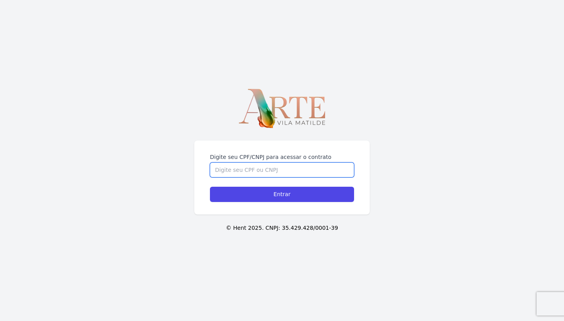
click at [263, 171] on input "Digite seu CPF/CNPJ para acessar o contrato" at bounding box center [282, 169] width 144 height 15
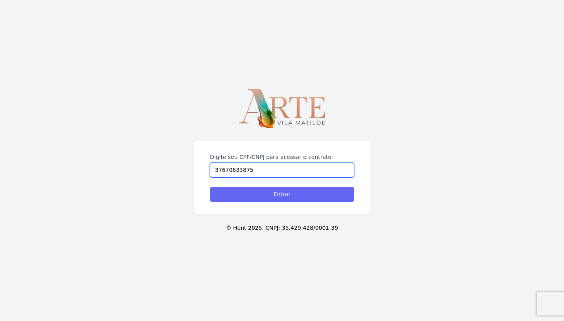
type input "37670633875"
click at [281, 197] on input "Entrar" at bounding box center [282, 194] width 144 height 15
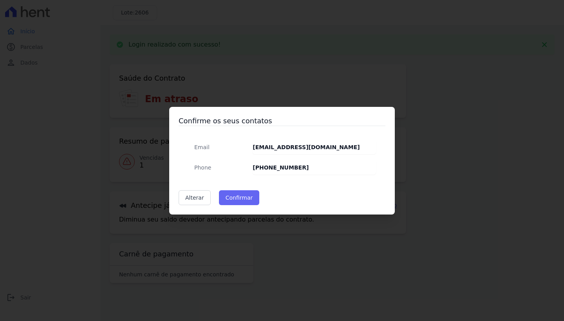
click at [240, 196] on button "Confirmar" at bounding box center [239, 197] width 41 height 15
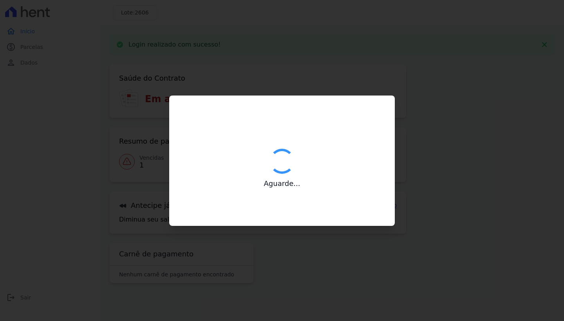
type input "Contatos confirmados com sucesso."
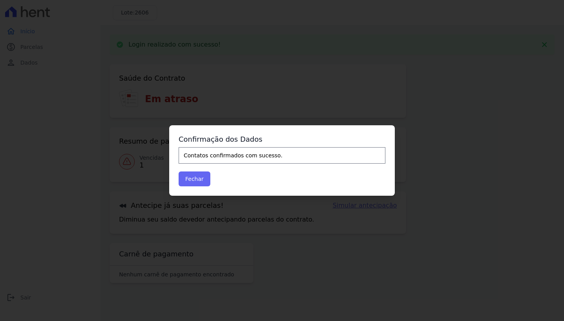
click at [201, 177] on button "Fechar" at bounding box center [195, 178] width 32 height 15
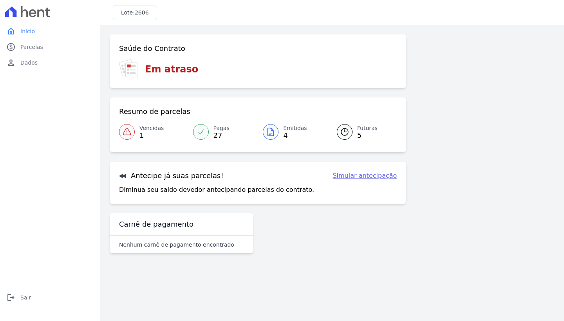
click at [151, 70] on h3 "Em atraso" at bounding box center [171, 69] width 53 height 14
click at [132, 48] on h3 "Saúde do Contrato" at bounding box center [152, 48] width 66 height 9
click at [36, 43] on span "Parcelas" at bounding box center [31, 47] width 23 height 8
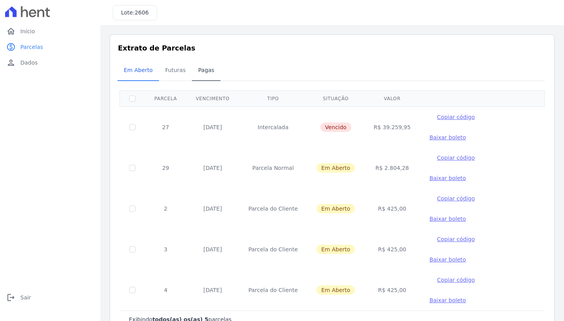
click at [197, 71] on span "Pagas" at bounding box center [205, 70] width 25 height 16
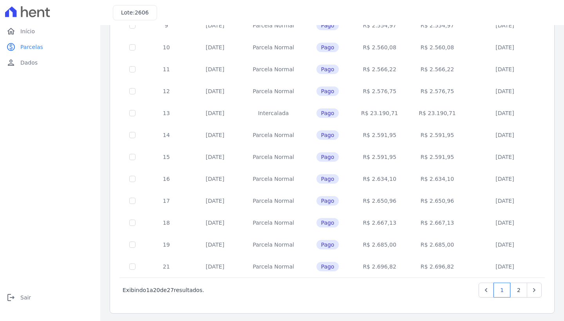
scroll to position [269, 0]
click at [513, 291] on link "2" at bounding box center [518, 288] width 17 height 15
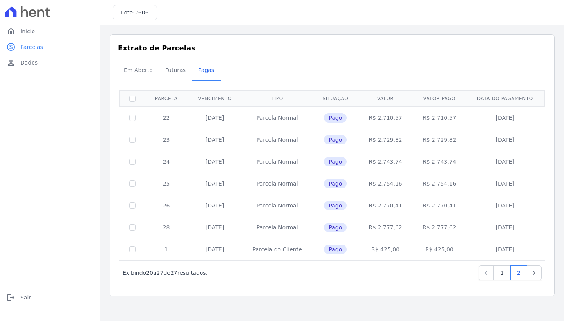
click at [483, 273] on icon "Previous" at bounding box center [486, 273] width 8 height 8
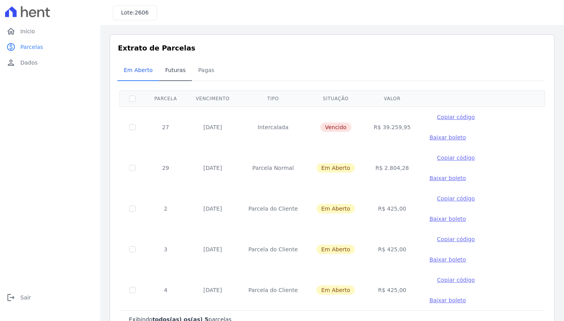
click at [167, 67] on span "Futuras" at bounding box center [176, 70] width 30 height 16
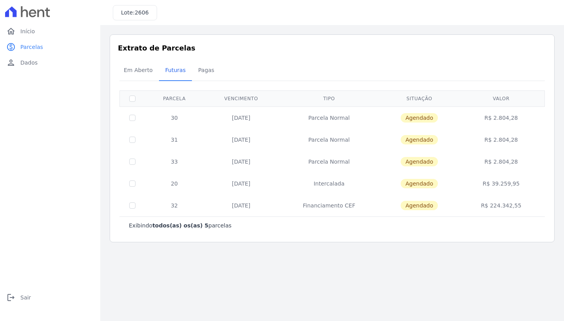
drag, startPoint x: 493, startPoint y: 183, endPoint x: 521, endPoint y: 186, distance: 28.3
click at [521, 186] on td "R$ 39.259,95" at bounding box center [501, 184] width 84 height 22
click at [148, 68] on span "Em Aberto" at bounding box center [138, 70] width 38 height 16
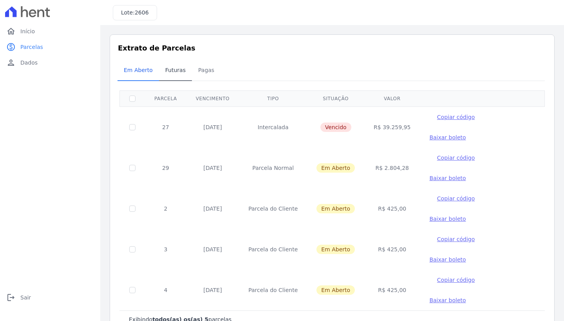
click at [176, 67] on span "Futuras" at bounding box center [176, 70] width 30 height 16
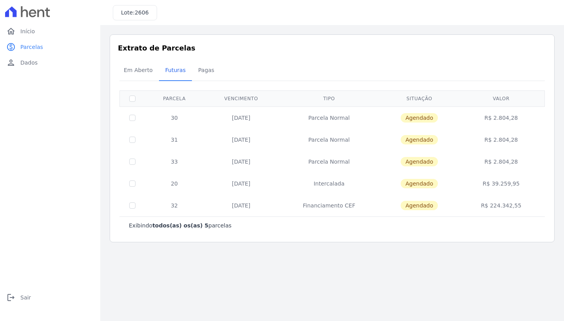
click at [420, 183] on span "Agendado" at bounding box center [418, 183] width 37 height 9
drag, startPoint x: 345, startPoint y: 205, endPoint x: 359, endPoint y: 207, distance: 13.8
click at [359, 207] on td "Financiamento CEF" at bounding box center [328, 206] width 101 height 22
click at [398, 199] on td "Agendado" at bounding box center [418, 206] width 79 height 22
click at [131, 67] on span "Em Aberto" at bounding box center [138, 70] width 38 height 16
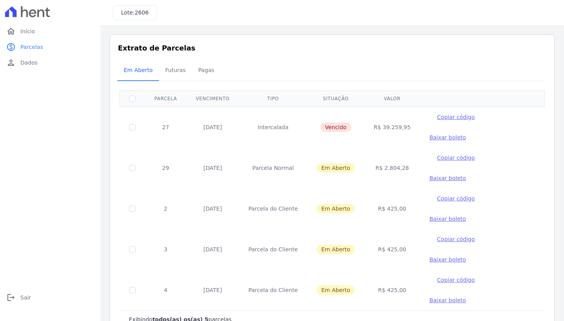
click at [462, 155] on span "Copiar código" at bounding box center [456, 158] width 38 height 6
click at [206, 74] on span "Pagas" at bounding box center [205, 70] width 25 height 16
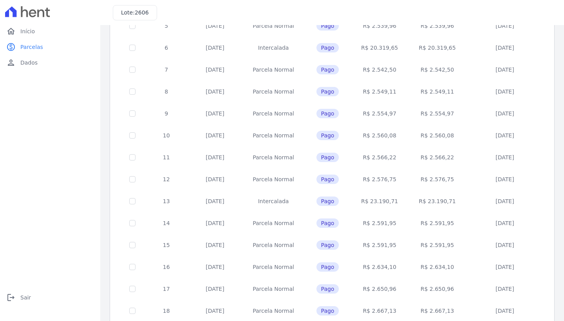
scroll to position [269, 0]
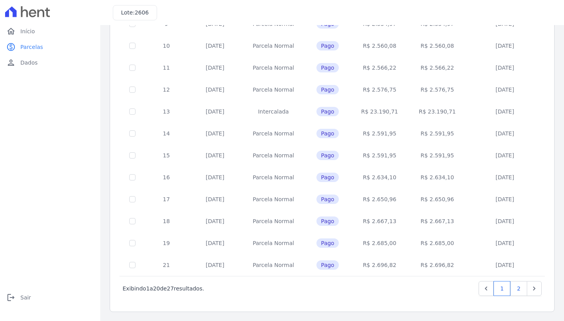
click at [514, 287] on link "2" at bounding box center [518, 288] width 17 height 15
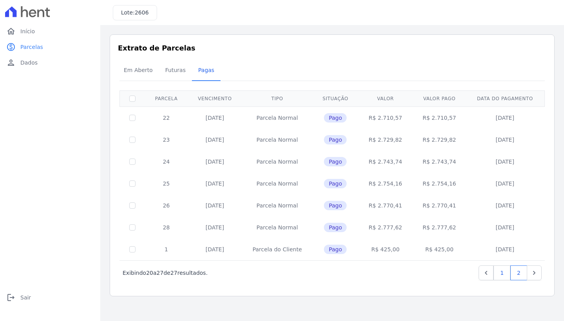
click at [503, 273] on link "1" at bounding box center [501, 272] width 17 height 15
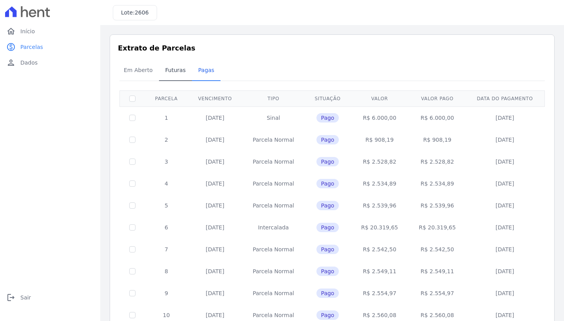
click at [172, 74] on span "Futuras" at bounding box center [176, 70] width 30 height 16
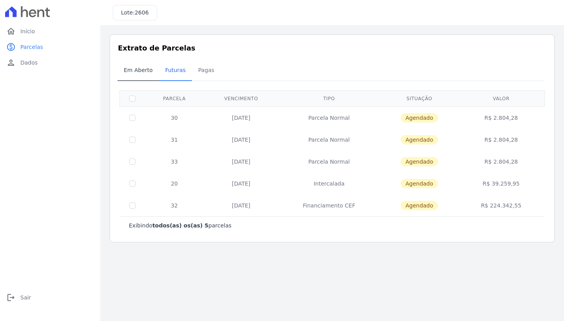
click at [142, 72] on span "Em Aberto" at bounding box center [138, 70] width 38 height 16
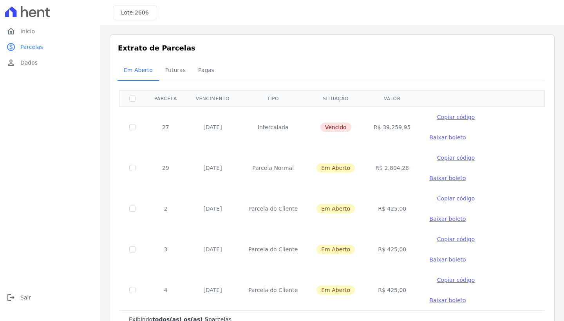
click at [137, 13] on span "2606" at bounding box center [142, 12] width 14 height 6
click at [32, 33] on span "Início" at bounding box center [27, 31] width 14 height 8
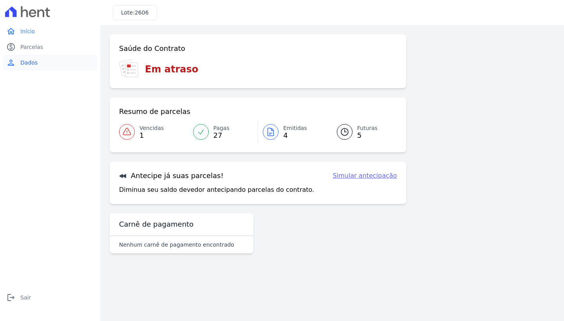
click at [48, 68] on link "person Dados" at bounding box center [50, 63] width 94 height 16
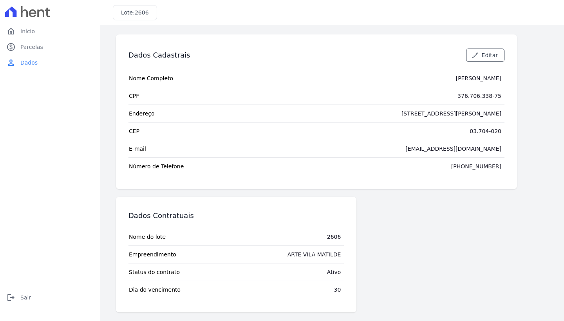
scroll to position [1, 0]
click at [340, 290] on div "30" at bounding box center [337, 289] width 7 height 8
click at [486, 56] on span "Editar" at bounding box center [490, 55] width 16 height 8
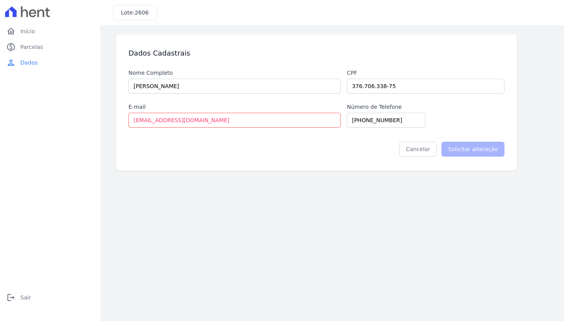
click at [425, 149] on link "Cancelar" at bounding box center [418, 149] width 38 height 15
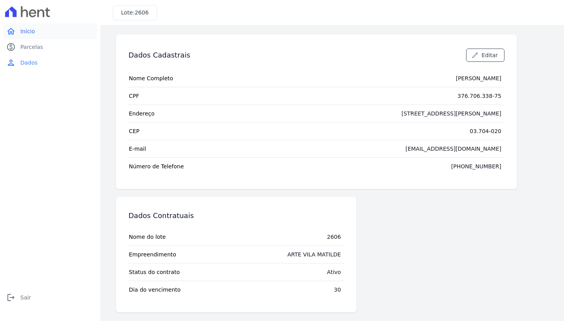
click at [31, 30] on span "Início" at bounding box center [27, 31] width 14 height 8
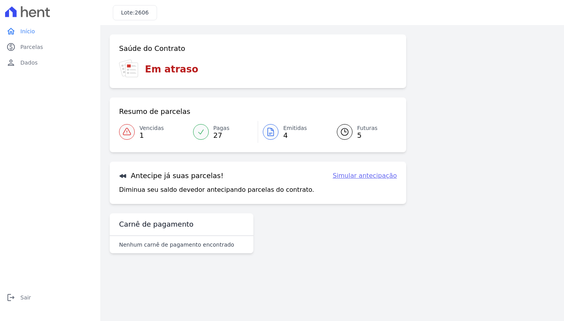
click at [130, 13] on h3 "Lote: 2606" at bounding box center [135, 13] width 28 height 8
click at [18, 43] on link "paid Parcelas" at bounding box center [50, 47] width 94 height 16
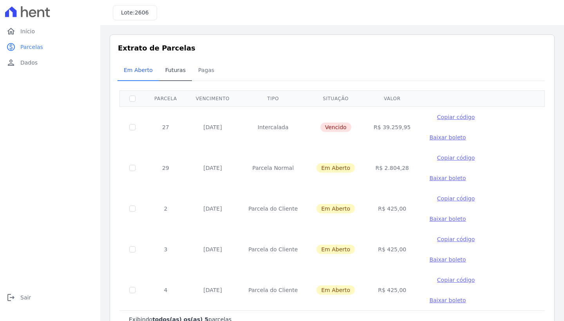
click at [181, 71] on span "Futuras" at bounding box center [176, 70] width 30 height 16
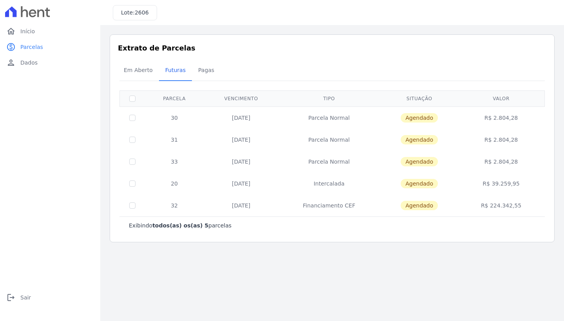
drag, startPoint x: 523, startPoint y: 208, endPoint x: 487, endPoint y: 179, distance: 46.8
click at [487, 179] on tbody "30 [DATE] [GEOGRAPHIC_DATA] [GEOGRAPHIC_DATA] R$ 2.804,28 31 [DATE] [GEOGRAPHIC…" at bounding box center [332, 161] width 425 height 110
click at [413, 143] on span "Agendado" at bounding box center [418, 139] width 37 height 9
